Goal: Book appointment/travel/reservation

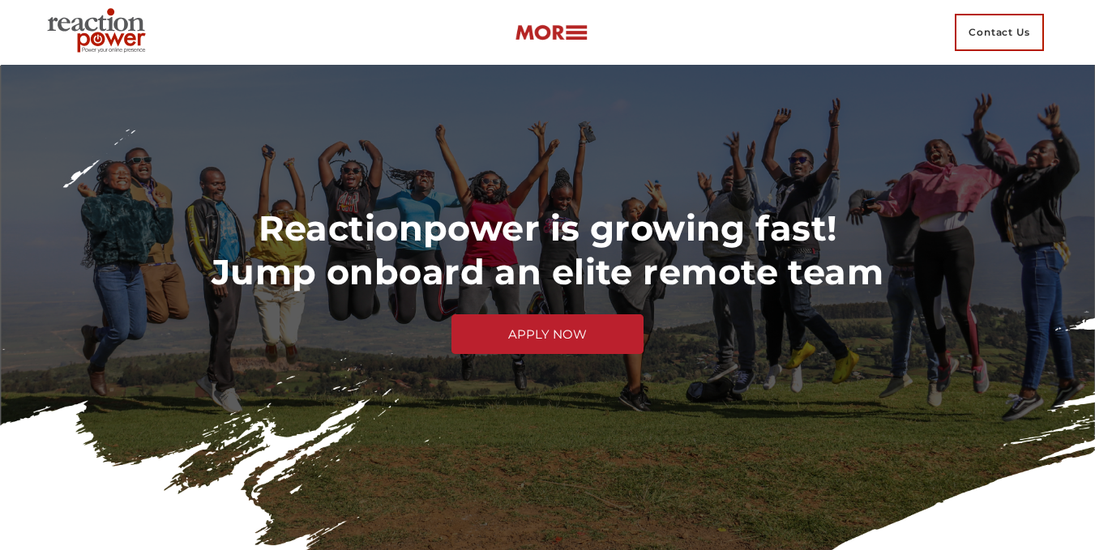
scroll to position [162, 0]
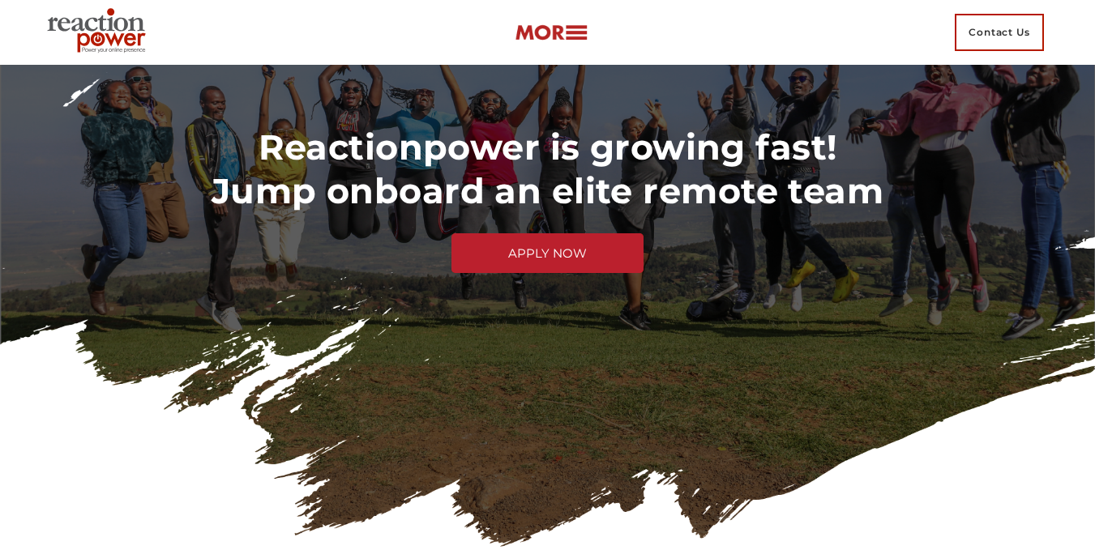
click at [491, 202] on h2 "Reactionpower is growing fast! Jump onboard an elite remote team" at bounding box center [547, 169] width 1029 height 87
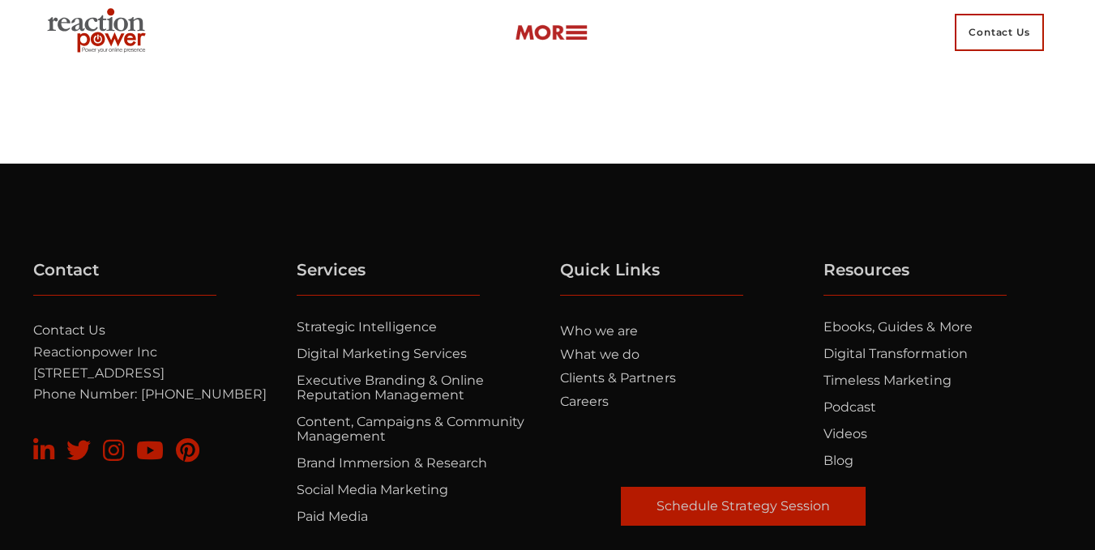
scroll to position [5490, 0]
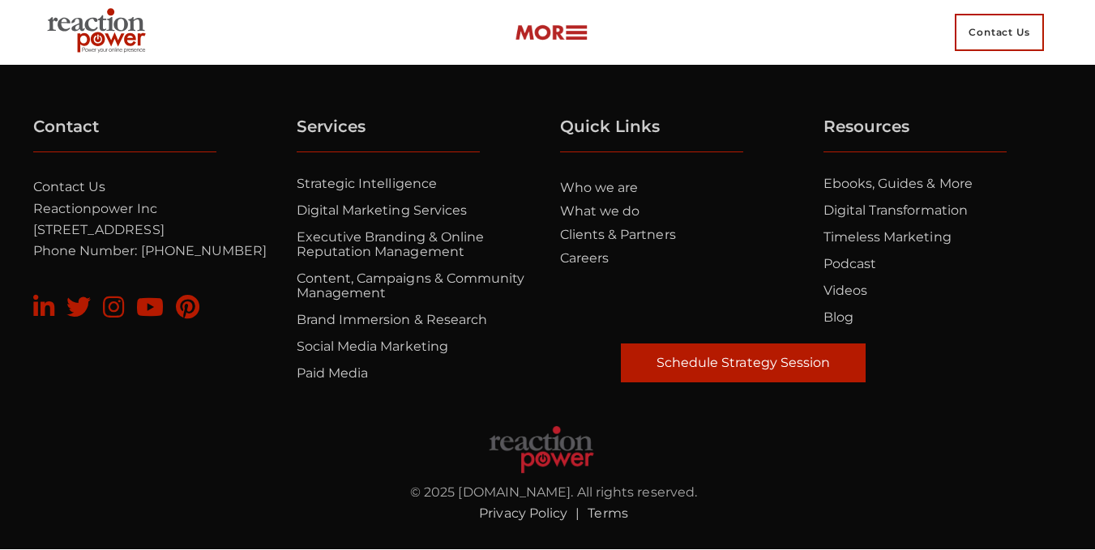
click at [726, 374] on link "Schedule Strategy Session" at bounding box center [743, 363] width 245 height 39
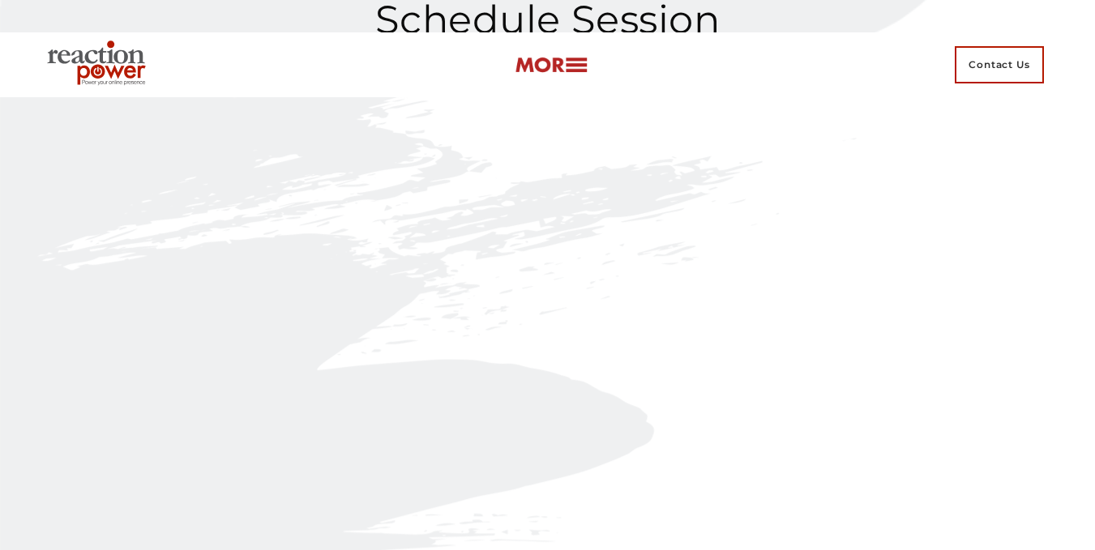
scroll to position [81, 0]
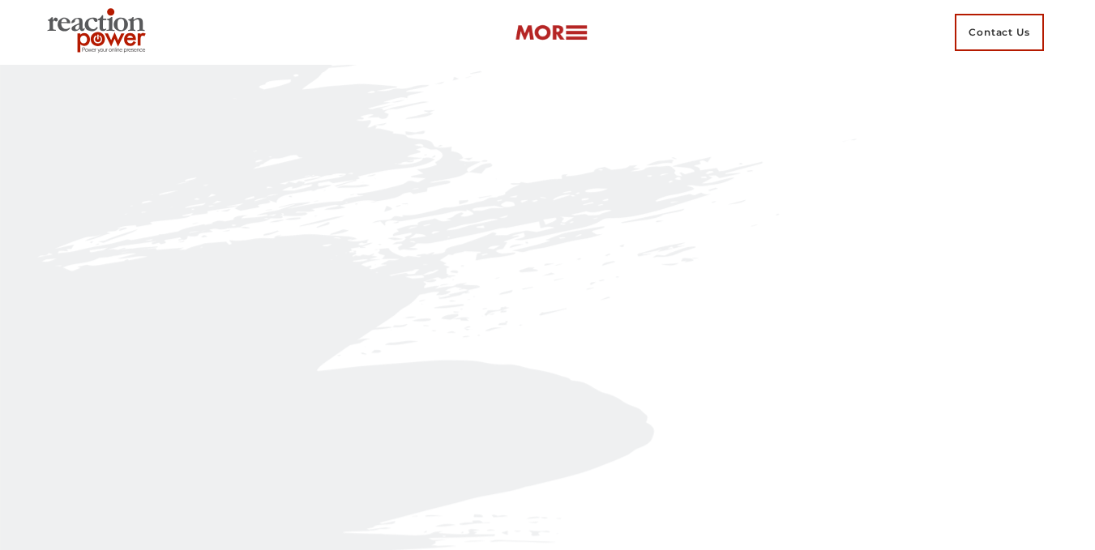
click at [570, 30] on img at bounding box center [550, 32] width 73 height 19
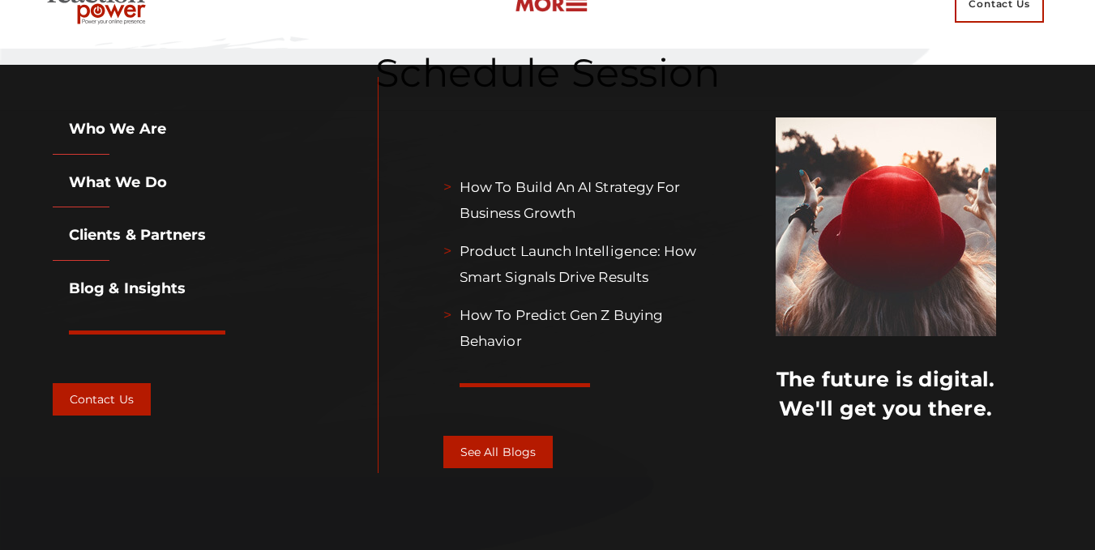
scroll to position [0, 0]
